Goal: Complete application form

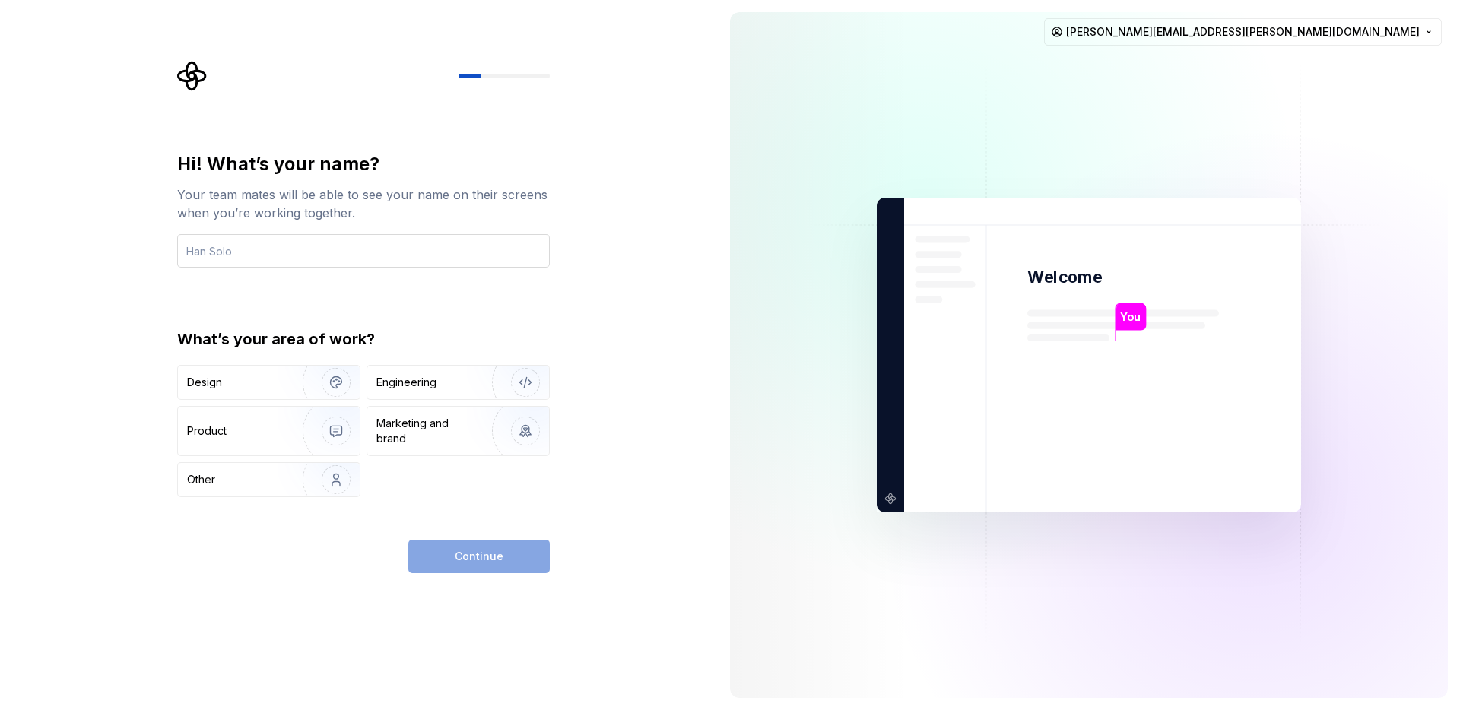
click at [497, 255] on input "text" at bounding box center [363, 250] width 372 height 33
type input "[PERSON_NAME]"
click at [414, 377] on div "Engineering" at bounding box center [406, 382] width 60 height 15
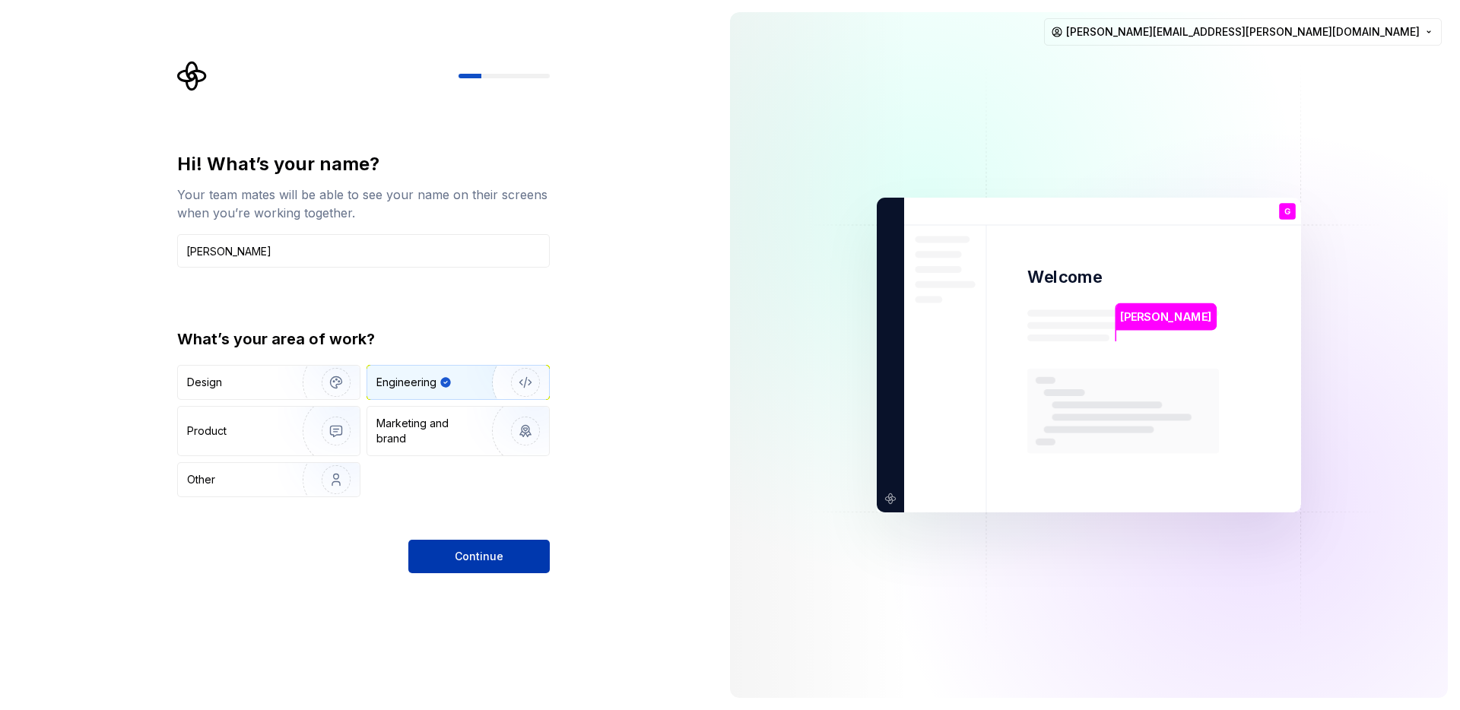
click at [480, 559] on span "Continue" at bounding box center [479, 556] width 49 height 15
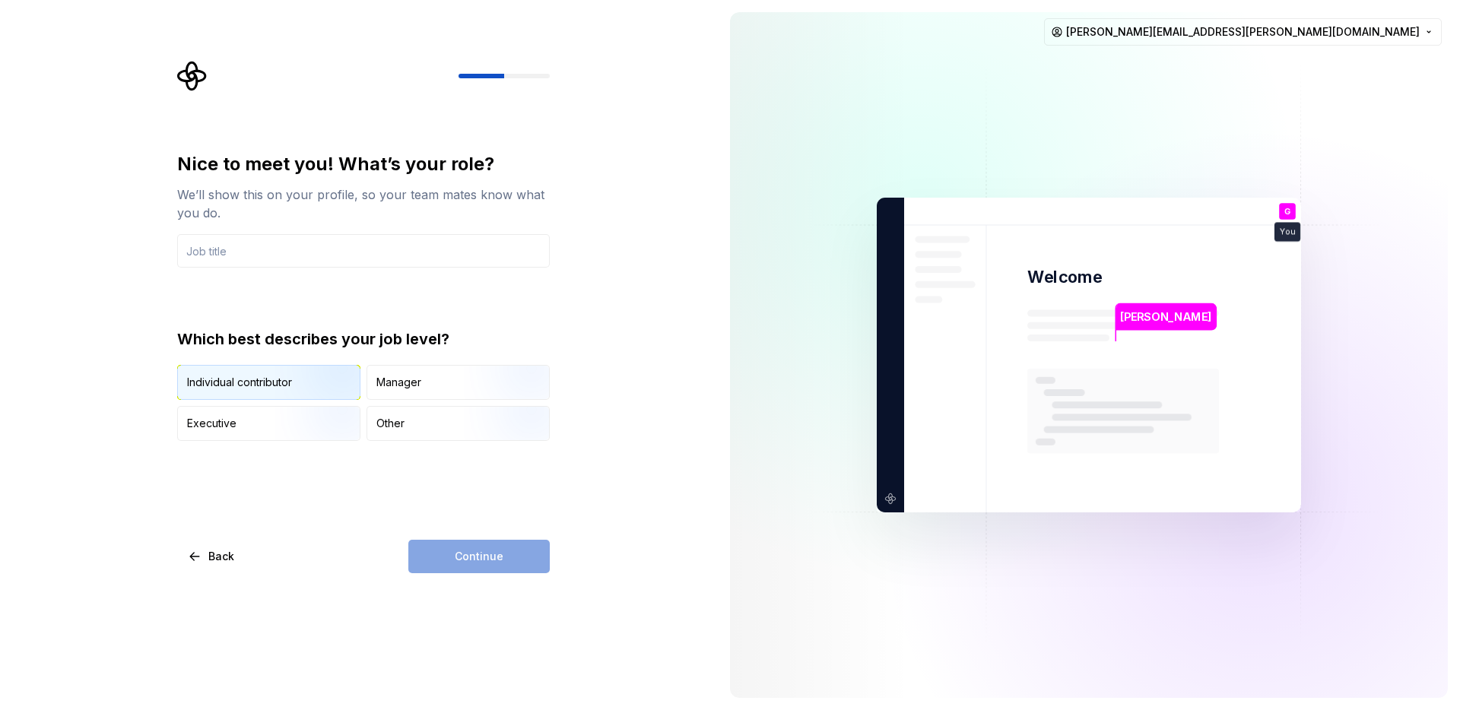
click at [303, 366] on img "button" at bounding box center [322, 401] width 97 height 102
click at [488, 563] on div "Continue" at bounding box center [478, 556] width 141 height 33
click at [443, 252] on input "text" at bounding box center [363, 250] width 372 height 33
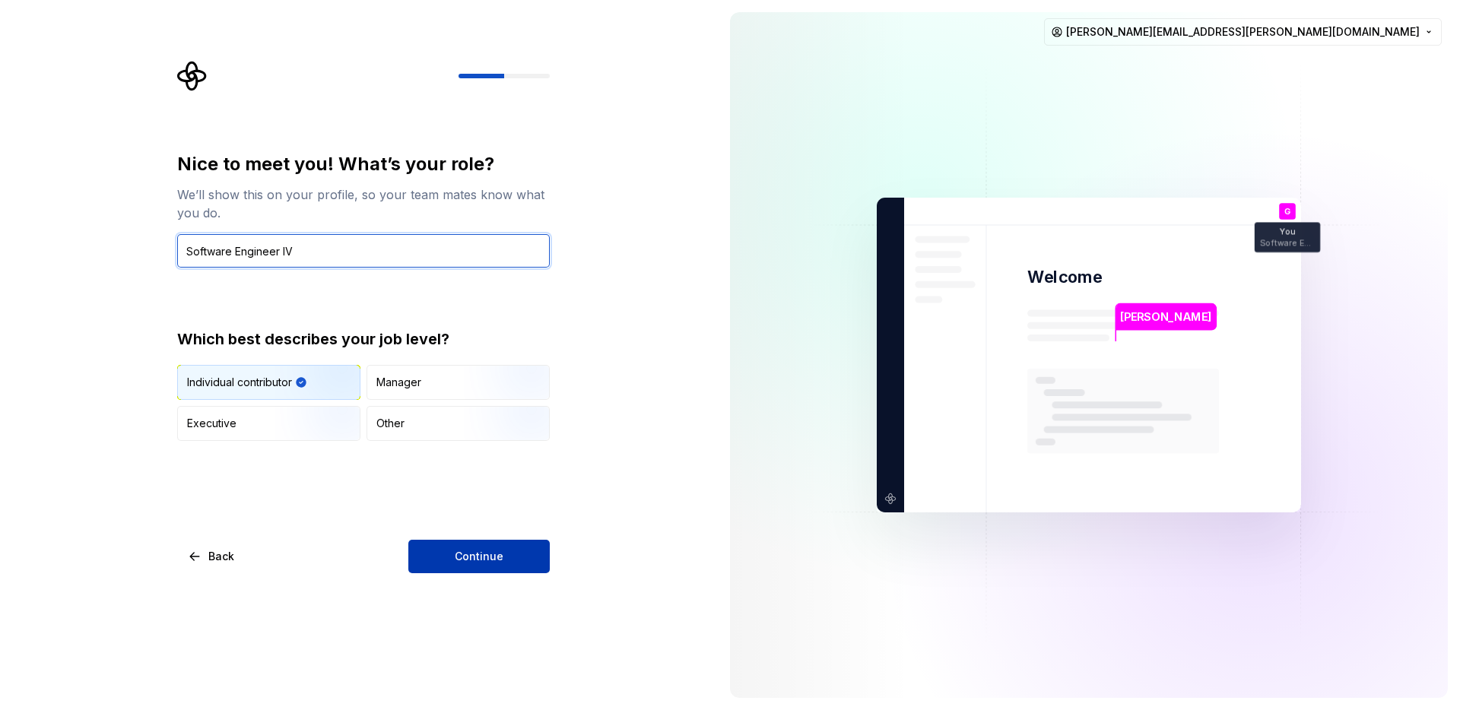
type input "Software Engineer IV"
click at [512, 555] on button "Continue" at bounding box center [478, 556] width 141 height 33
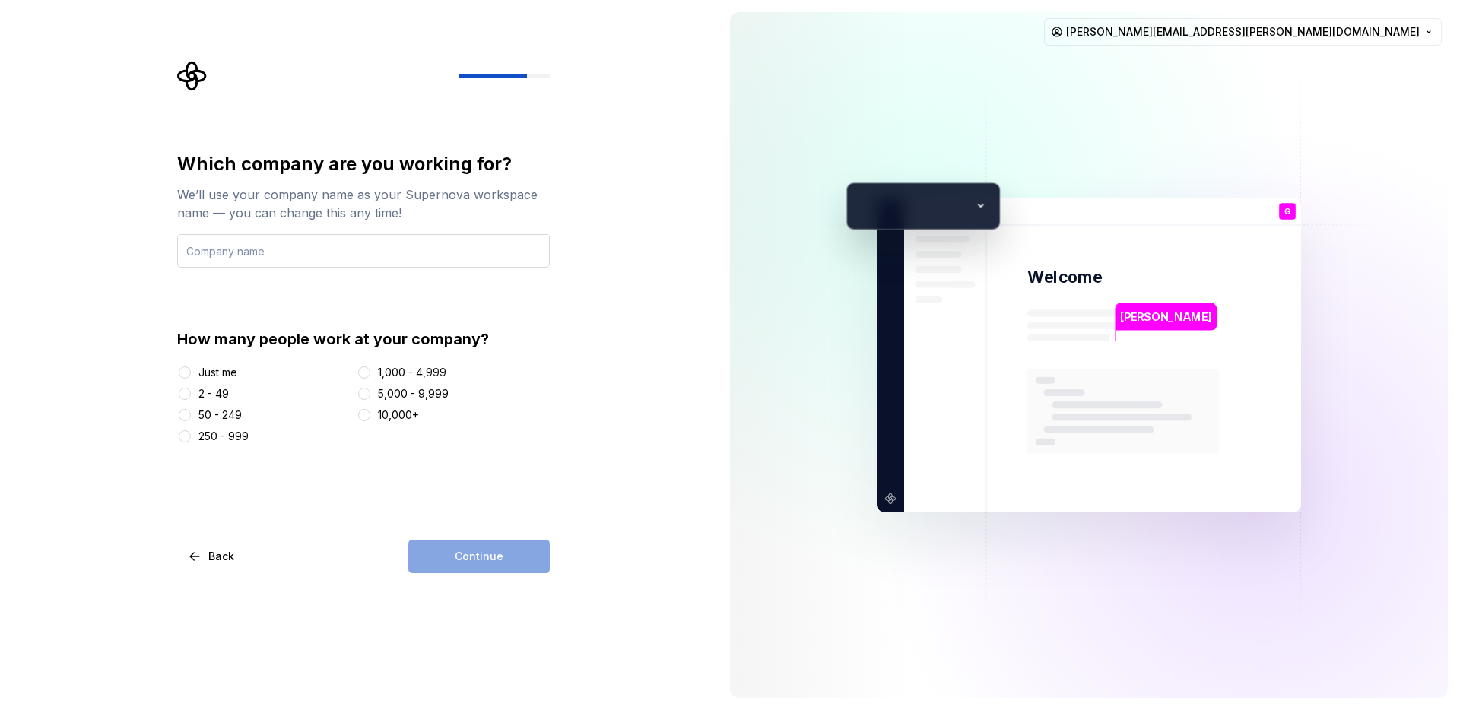
click at [426, 242] on input "text" at bounding box center [363, 250] width 372 height 33
type input "Creditkarma"
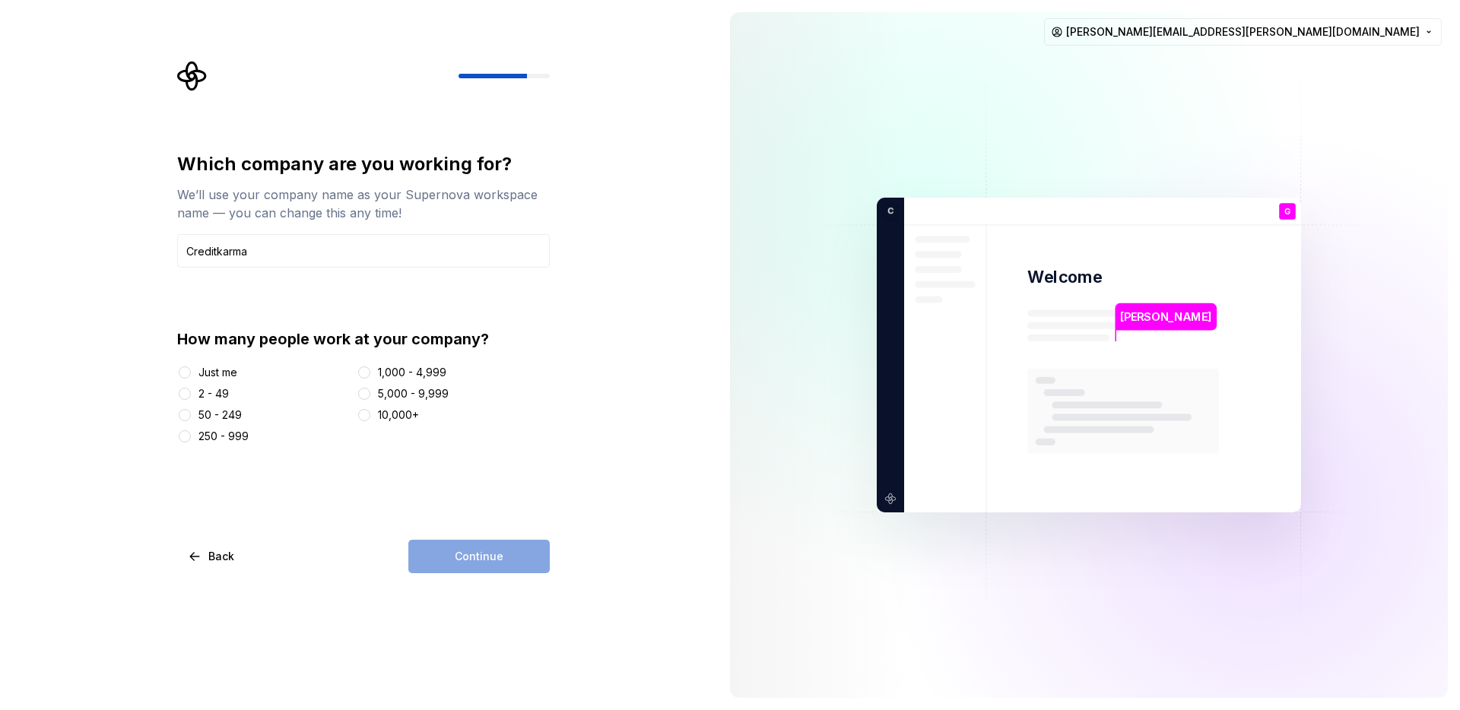
drag, startPoint x: 478, startPoint y: 582, endPoint x: 472, endPoint y: 549, distance: 34.0
click at [478, 582] on div "Which company are you working for? We’ll use your company name as your Supernov…" at bounding box center [359, 355] width 718 height 710
click at [471, 540] on div "Continue" at bounding box center [478, 556] width 141 height 33
click at [374, 391] on div "5,000 - 9,999" at bounding box center [454, 393] width 194 height 15
click at [367, 394] on button "5,000 - 9,999" at bounding box center [364, 394] width 12 height 12
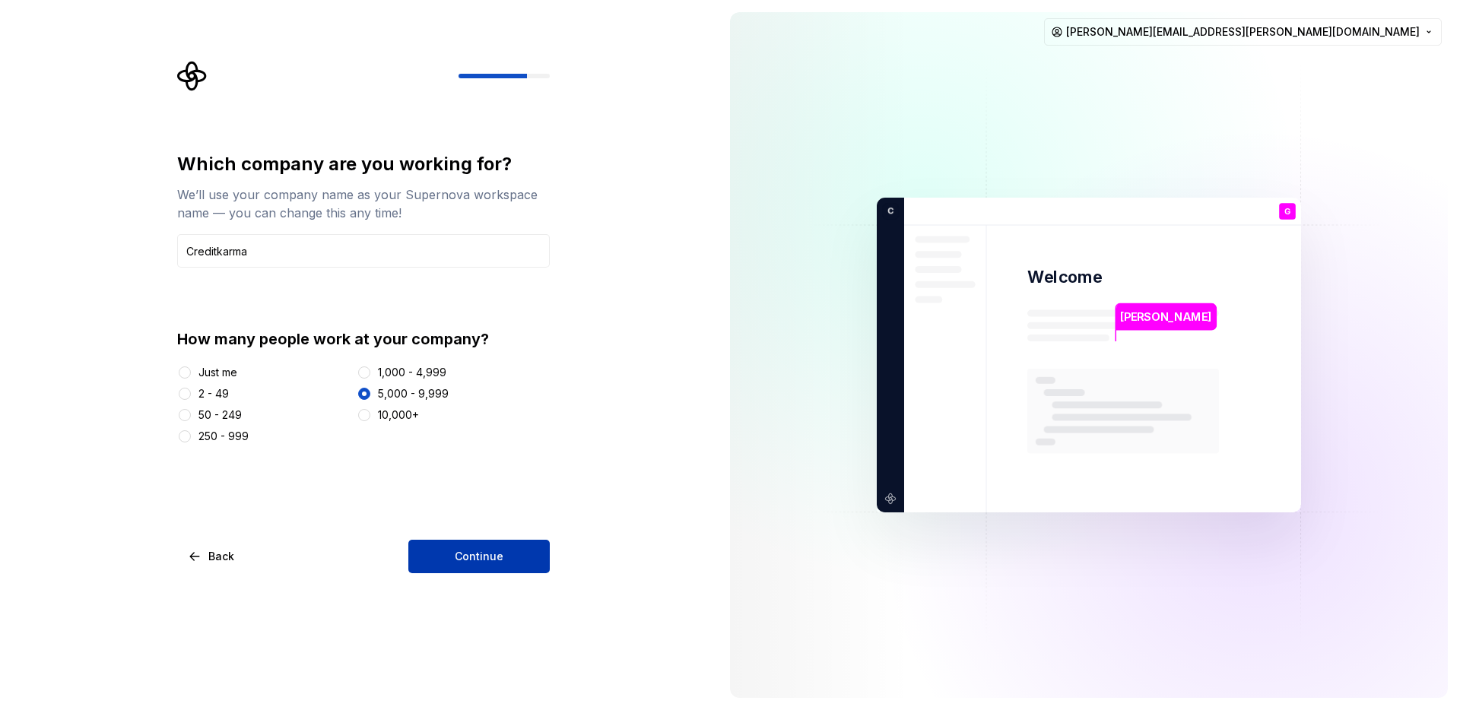
click at [483, 557] on span "Continue" at bounding box center [479, 556] width 49 height 15
click at [198, 438] on div "250 - 999" at bounding box center [223, 436] width 50 height 15
click at [191, 438] on button "250 - 999" at bounding box center [185, 436] width 12 height 12
